Goal: Task Accomplishment & Management: Manage account settings

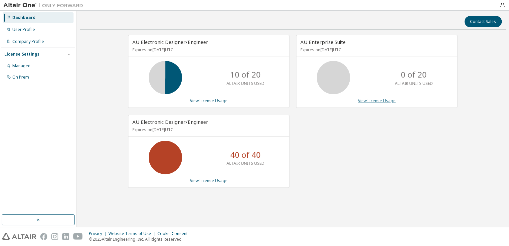
click at [383, 102] on link "View License Usage" at bounding box center [377, 101] width 38 height 6
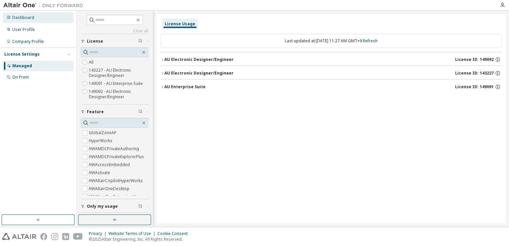
click at [39, 19] on div "Dashboard" at bounding box center [38, 17] width 71 height 11
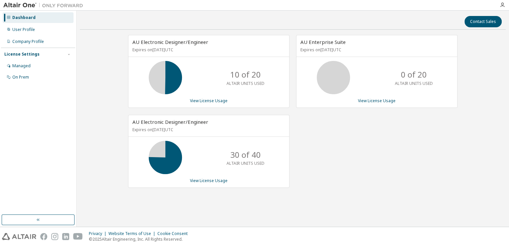
click at [386, 104] on div "AU Enterprise Suite Expires on [DATE] UTC 0 of 20 ALTAIR UNITS USED View Licens…" at bounding box center [376, 71] width 161 height 73
